Goal: Task Accomplishment & Management: Use online tool/utility

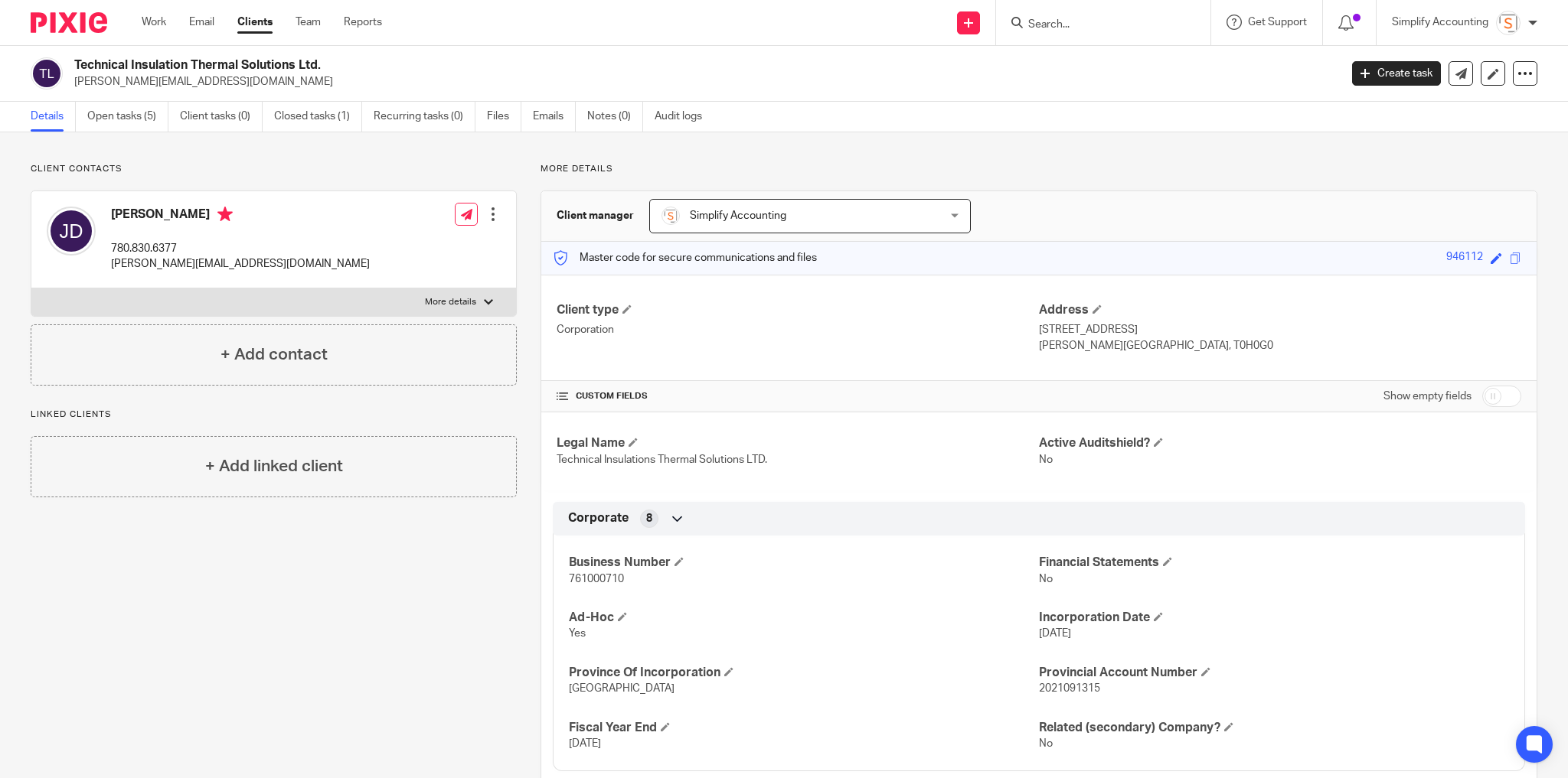
click at [1057, 25] on input "Search" at bounding box center [1096, 25] width 138 height 13
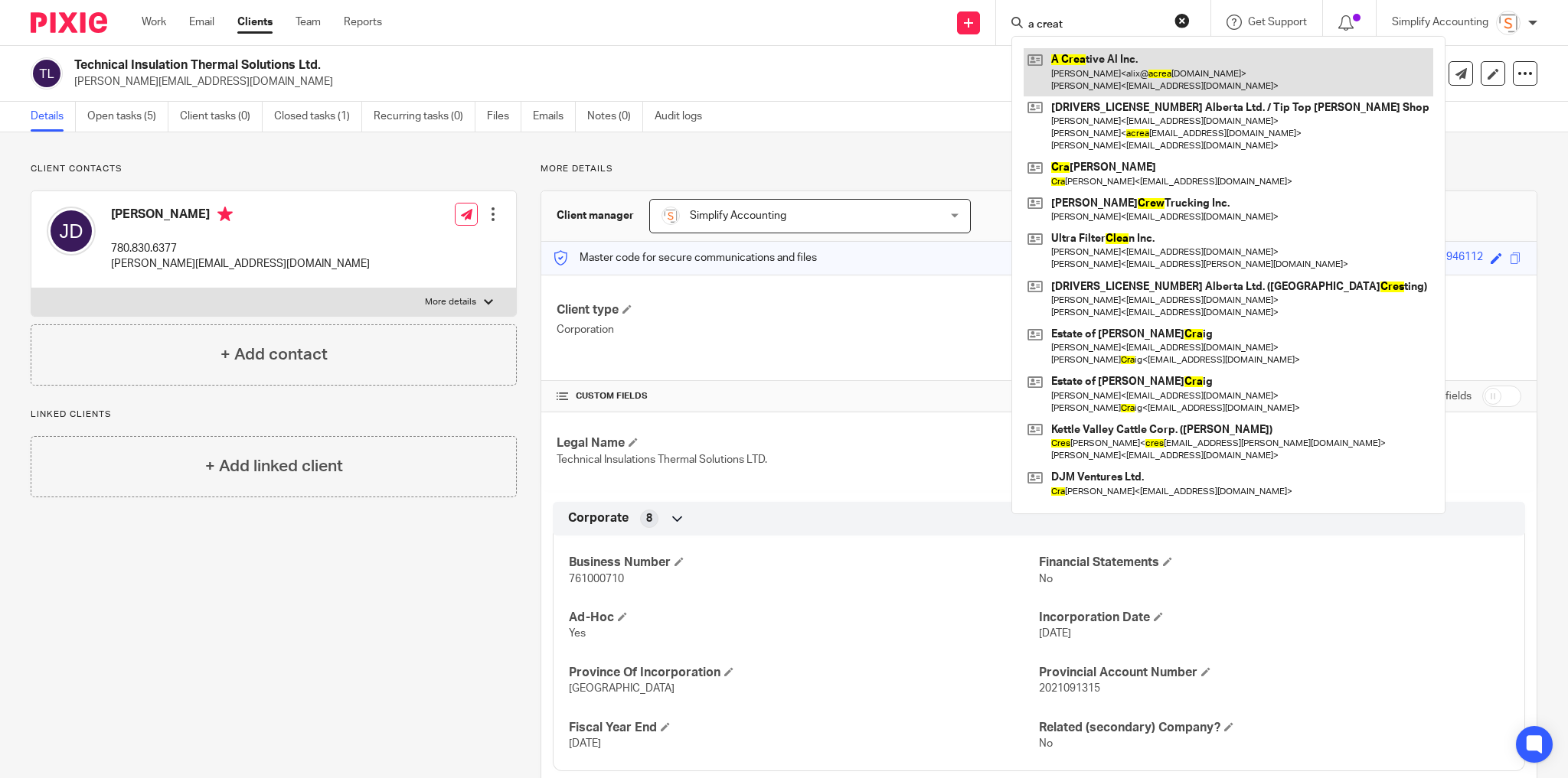
type input "a creat"
click at [1105, 65] on link at bounding box center [1228, 72] width 410 height 48
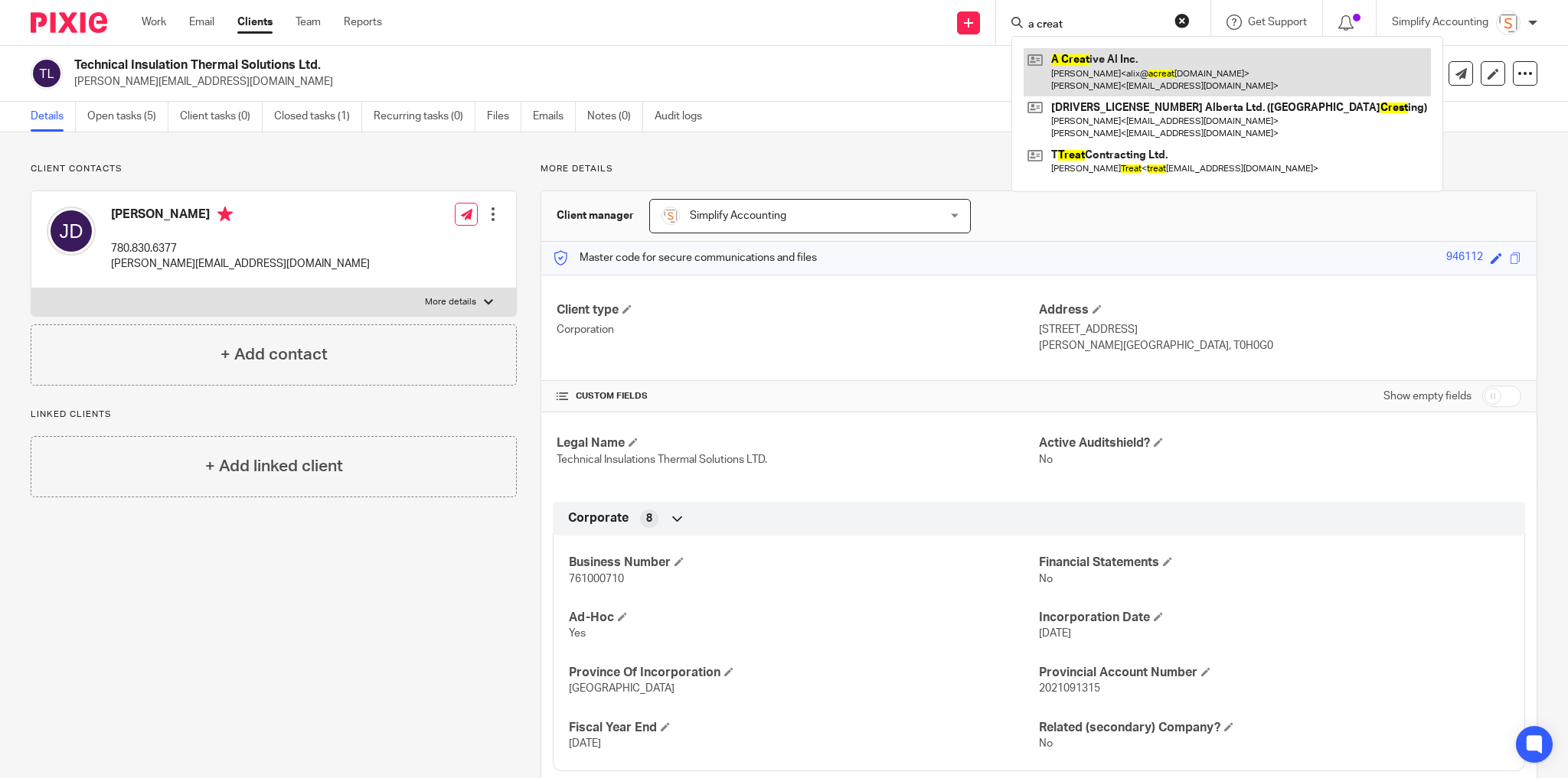
click at [1084, 78] on link at bounding box center [1227, 72] width 407 height 48
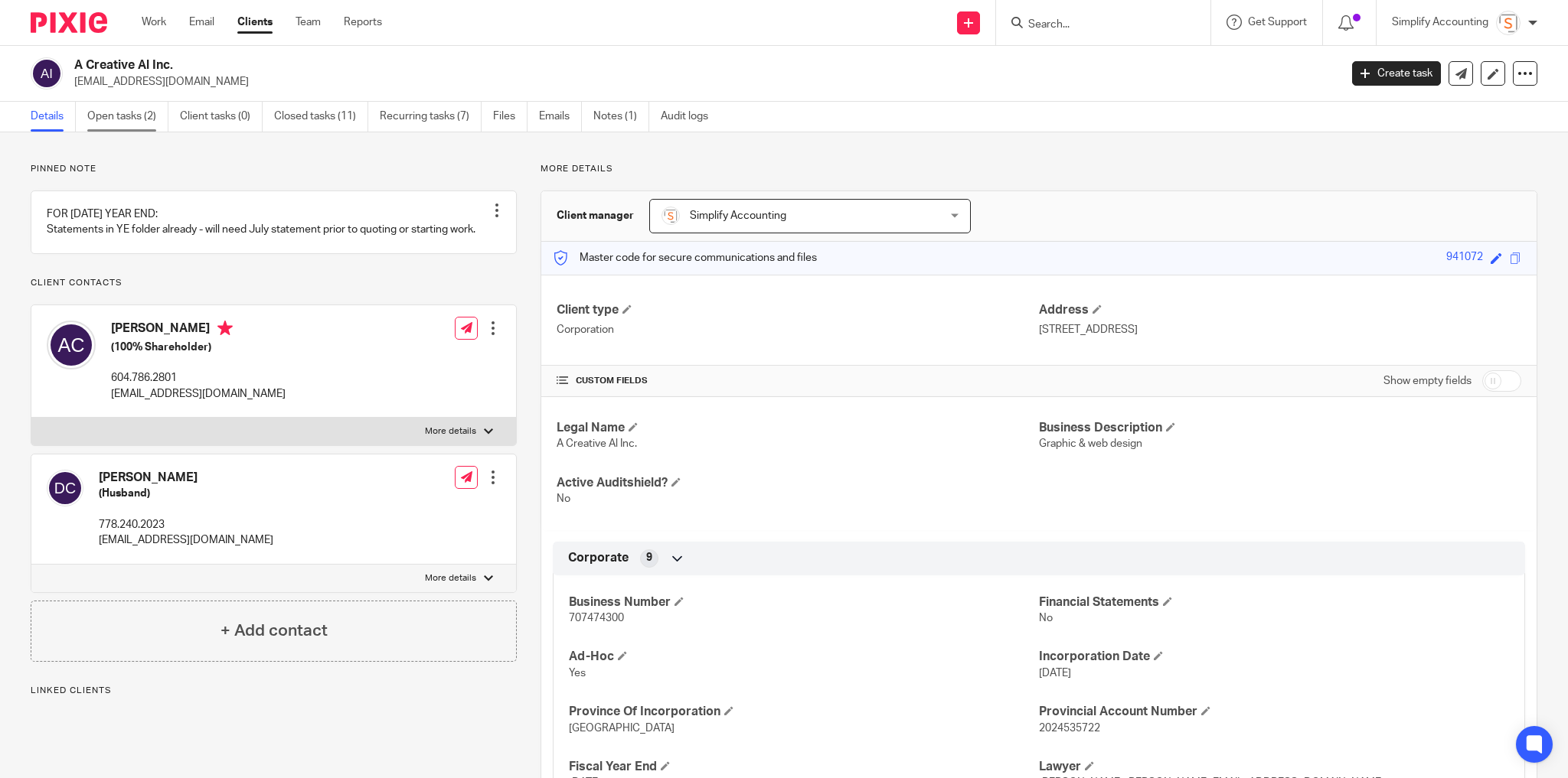
click at [127, 123] on link "Open tasks (2)" at bounding box center [128, 116] width 81 height 30
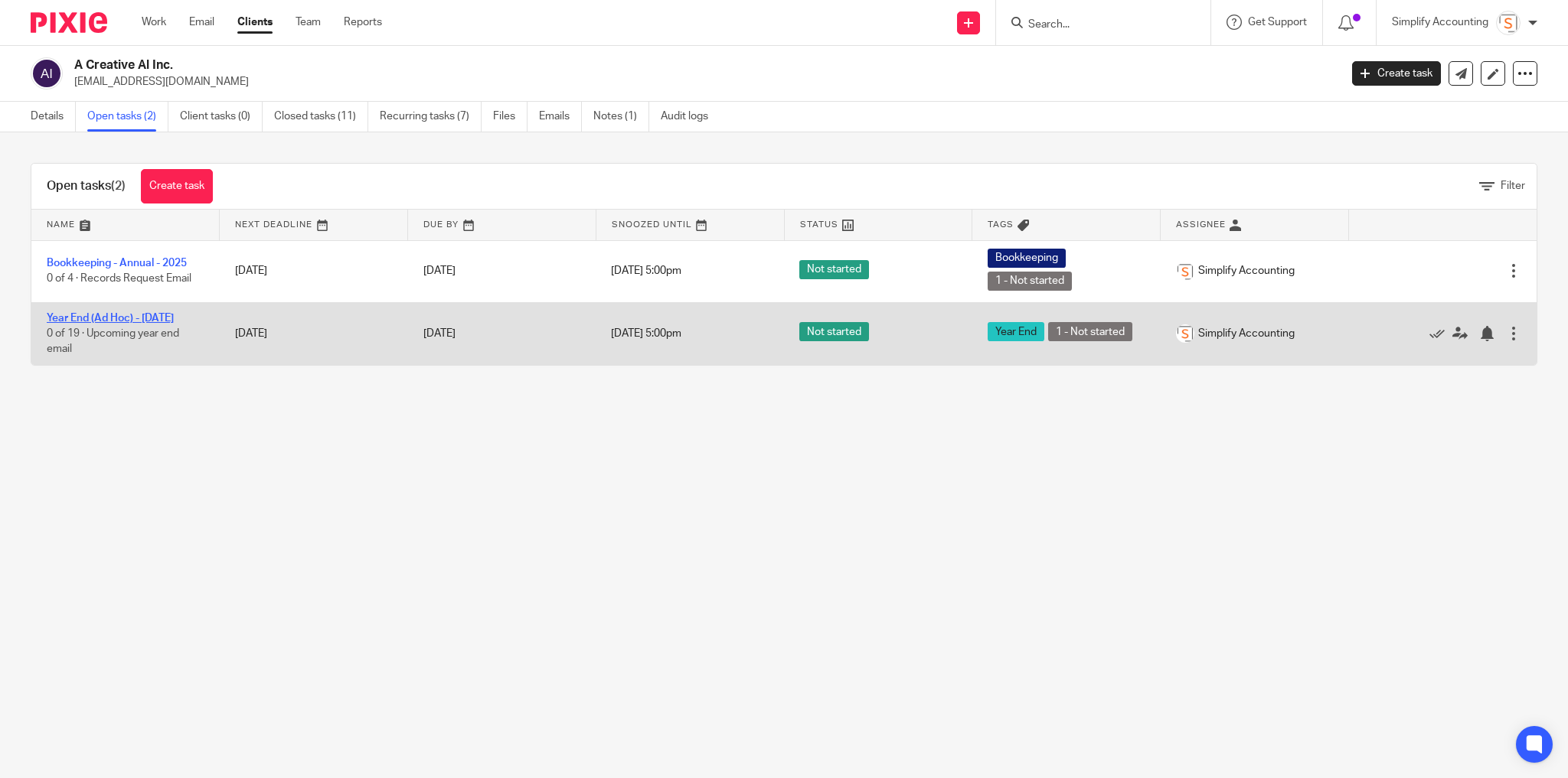
click at [156, 315] on link "Year End (Ad Hoc) - July 2025" at bounding box center [110, 318] width 127 height 11
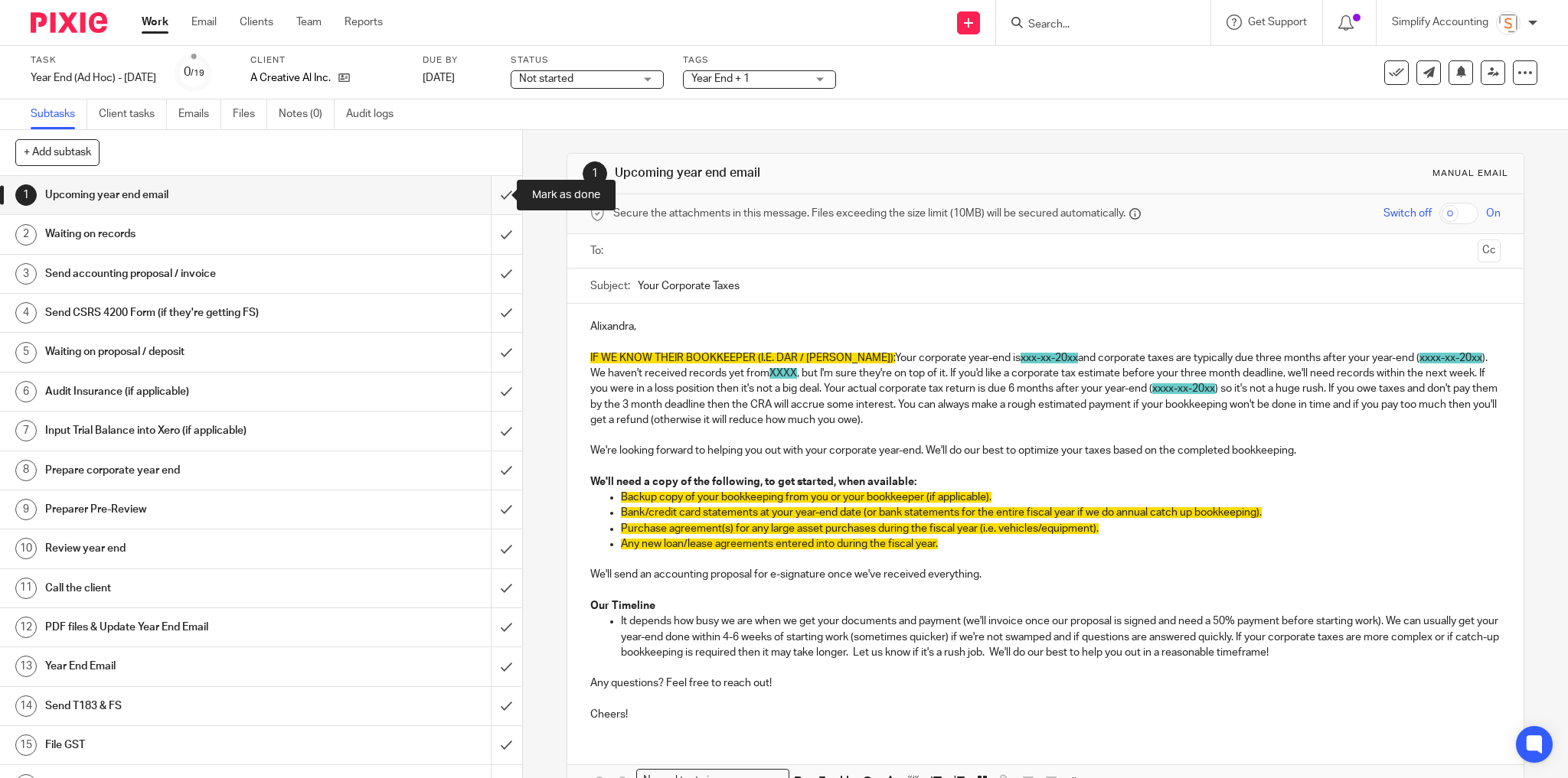
click at [493, 194] on input "submit" at bounding box center [261, 195] width 522 height 38
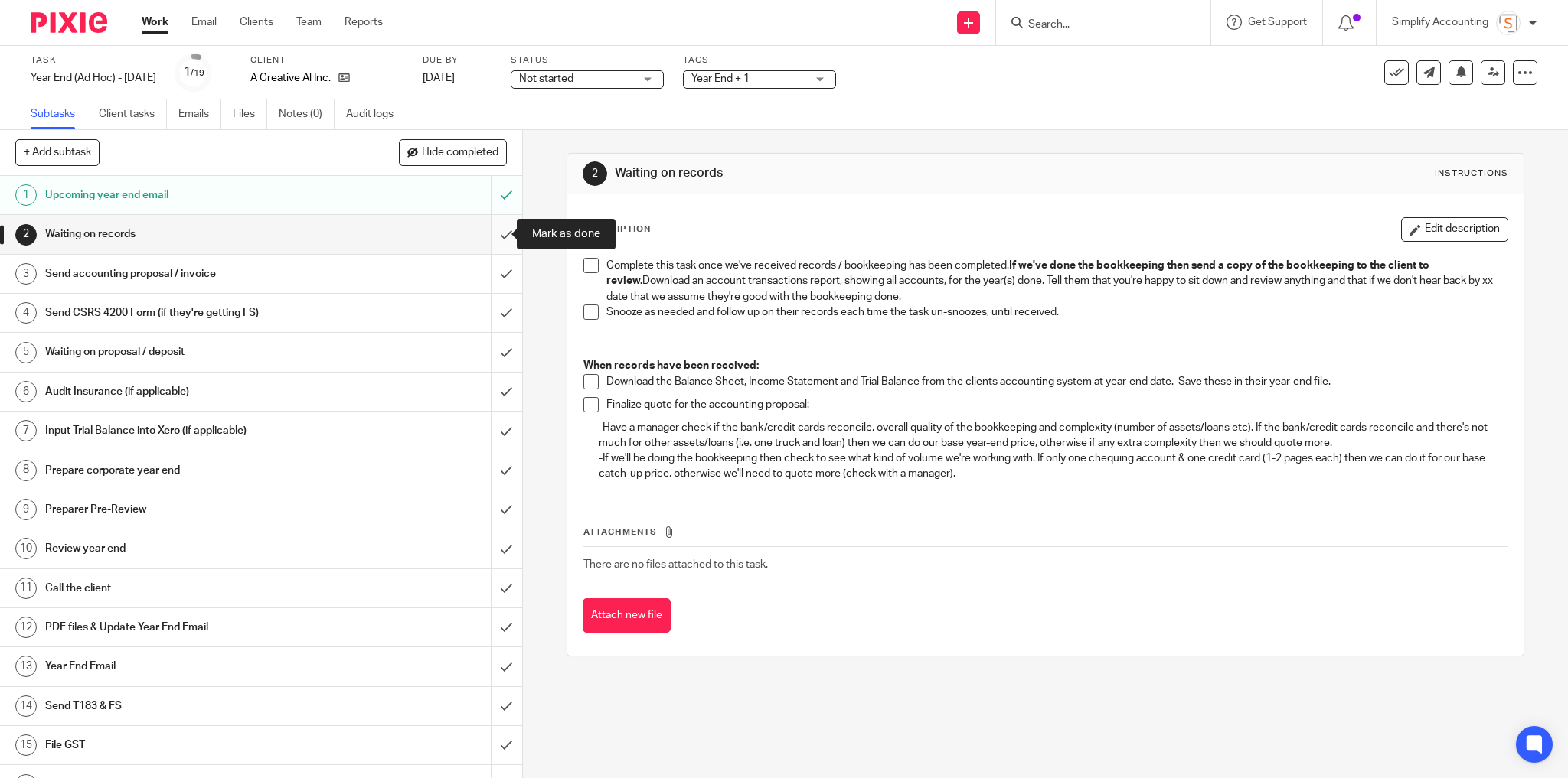
click at [499, 236] on input "submit" at bounding box center [261, 234] width 522 height 38
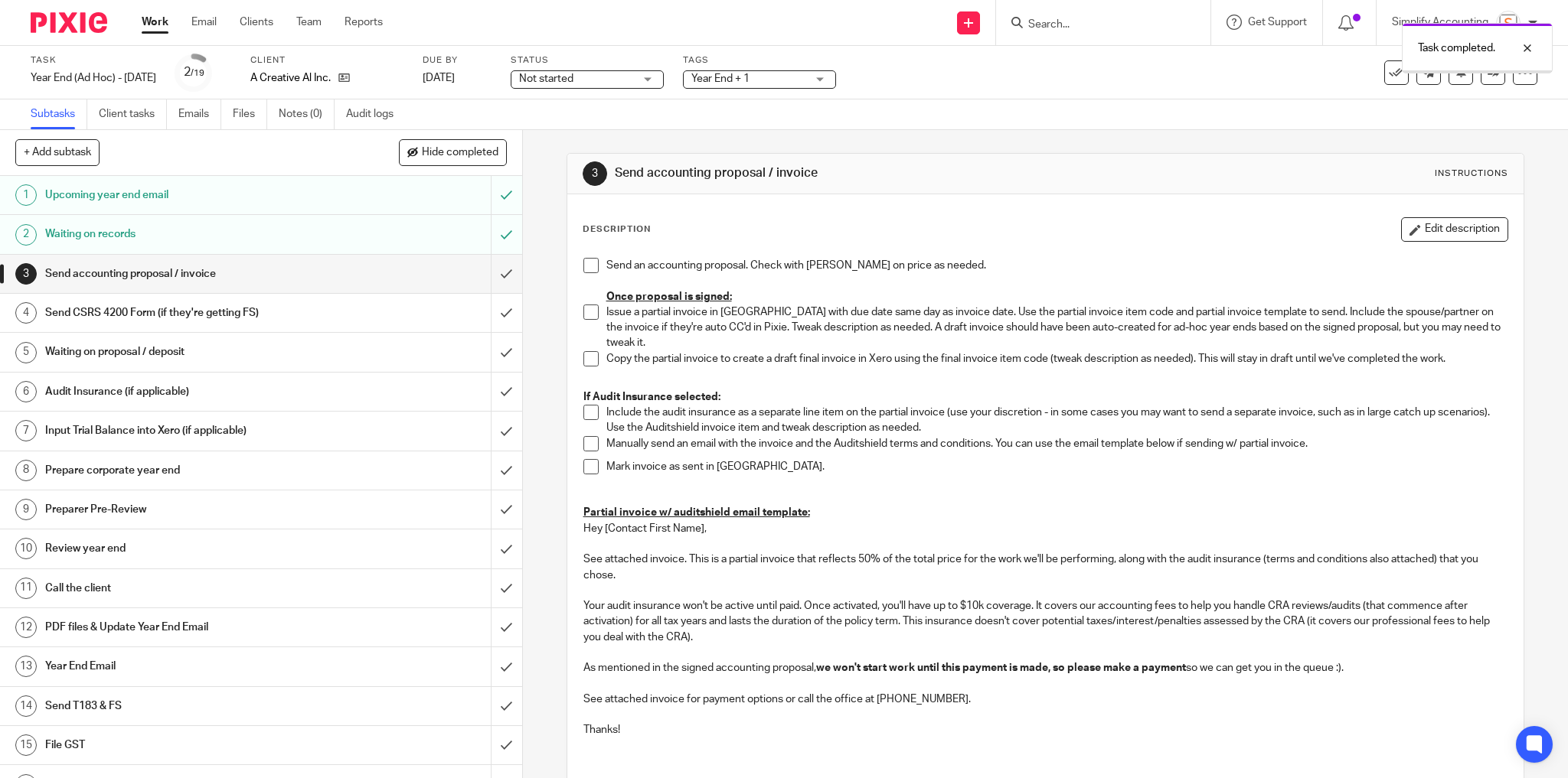
click at [587, 262] on span at bounding box center [591, 265] width 15 height 15
